Goal: Task Accomplishment & Management: Manage account settings

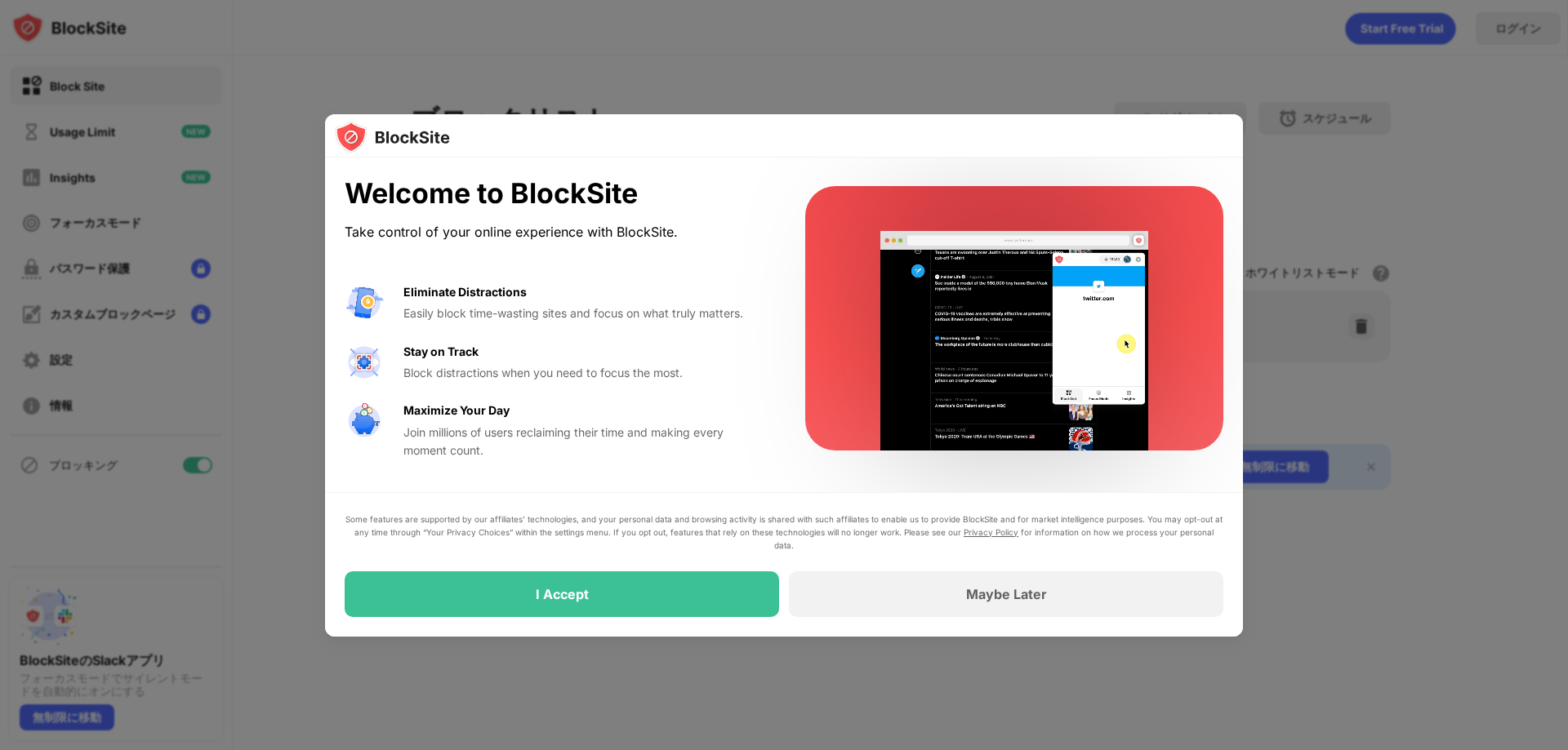
drag, startPoint x: 0, startPoint y: 0, endPoint x: 836, endPoint y: 72, distance: 839.1
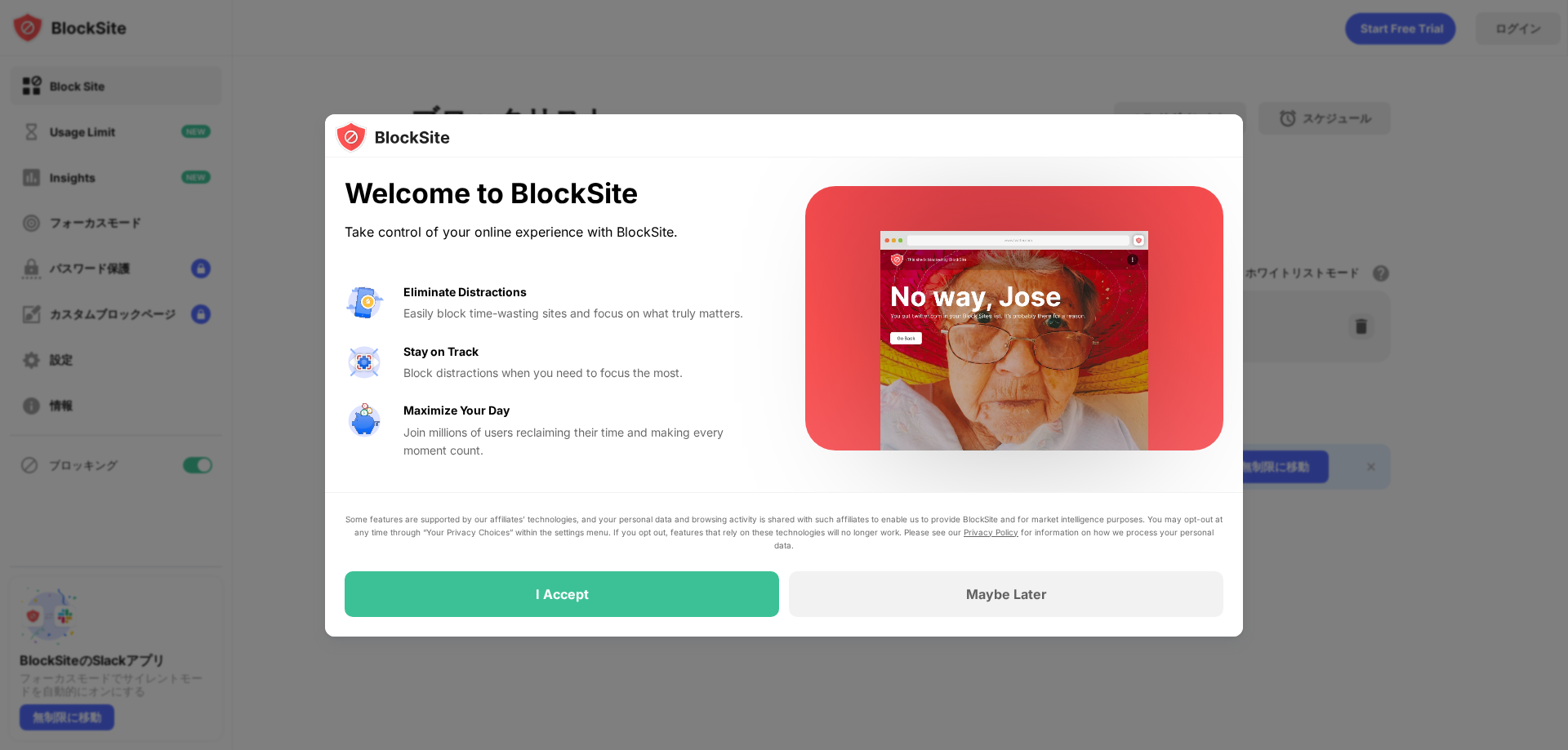
click at [836, 72] on div at bounding box center [784, 375] width 1568 height 750
